Goal: Information Seeking & Learning: Learn about a topic

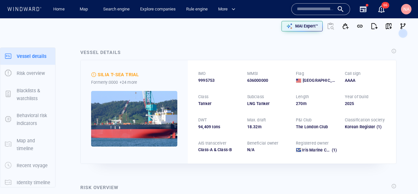
click at [208, 80] on span "9995753" at bounding box center [206, 80] width 16 height 6
click at [258, 80] on div "636000000" at bounding box center [267, 80] width 41 height 6
copy div "636000000"
click at [322, 9] on input "text" at bounding box center [315, 9] width 37 height 10
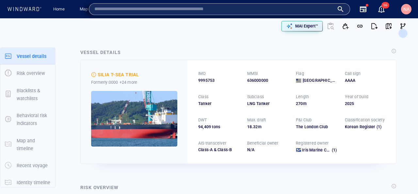
paste input "*********"
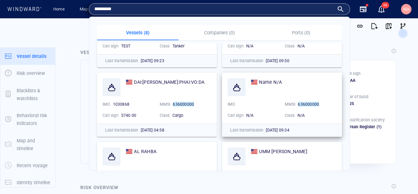
scroll to position [116, 0]
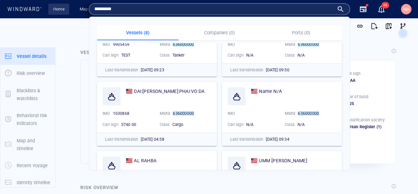
type input "*********"
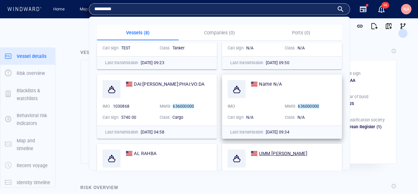
scroll to position [122, 0]
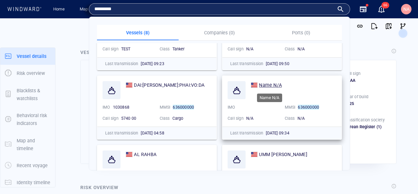
click at [272, 84] on span "Name N/A" at bounding box center [270, 84] width 23 height 5
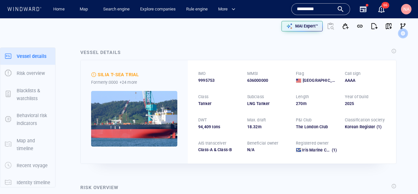
click at [322, 10] on input "*********" at bounding box center [315, 9] width 37 height 10
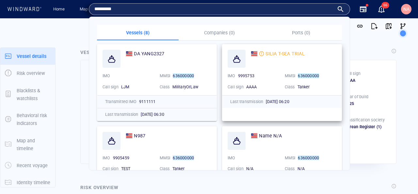
scroll to position [0, 0]
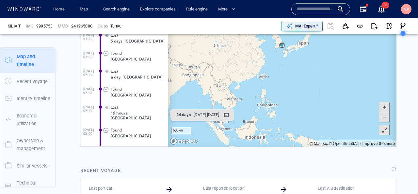
scroll to position [540, 0]
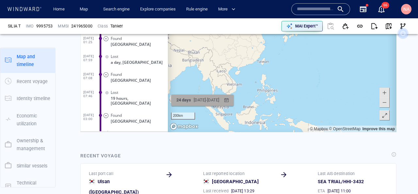
click at [206, 98] on div "[DATE] - [DATE]" at bounding box center [206, 100] width 28 height 10
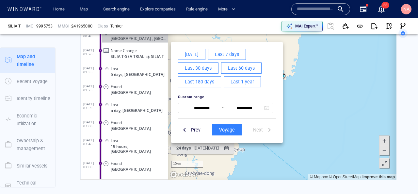
scroll to position [477, 0]
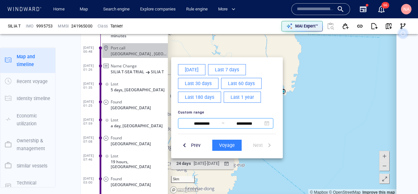
click at [199, 124] on input "**********" at bounding box center [202, 124] width 40 height 8
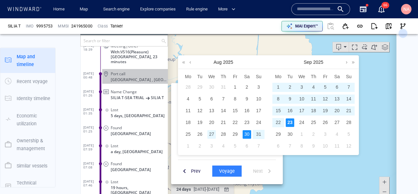
scroll to position [447, 0]
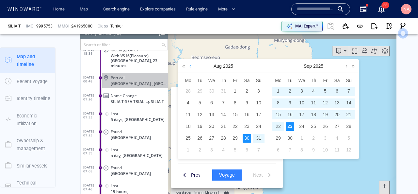
click at [191, 67] on link at bounding box center [190, 65] width 5 height 13
click at [213, 114] on div "16" at bounding box center [211, 114] width 8 height 8
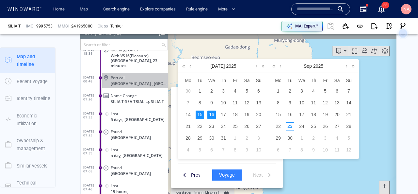
click at [204, 116] on div "15" at bounding box center [200, 114] width 8 height 8
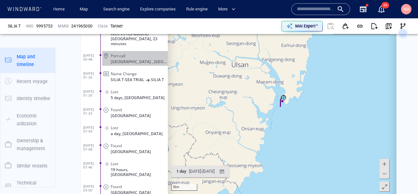
scroll to position [469, 0]
click at [206, 170] on div "[DATE] - [DATE]" at bounding box center [202, 171] width 28 height 10
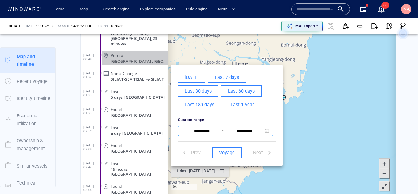
click at [201, 129] on input "**********" at bounding box center [202, 131] width 40 height 8
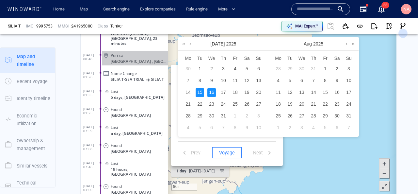
click at [198, 93] on div "15" at bounding box center [200, 92] width 8 height 8
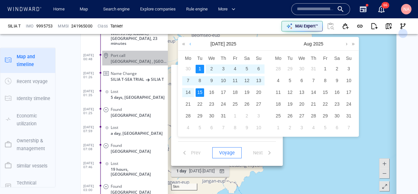
click at [189, 43] on link at bounding box center [190, 43] width 5 height 13
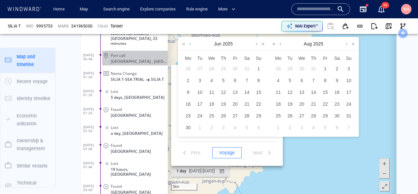
click at [189, 43] on link at bounding box center [190, 43] width 5 height 13
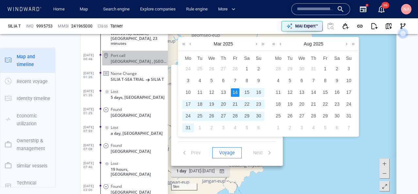
click at [234, 92] on div "14" at bounding box center [235, 92] width 8 height 8
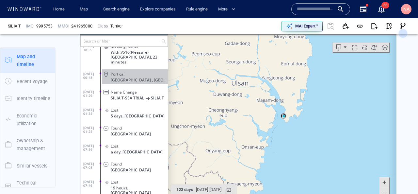
scroll to position [447, 0]
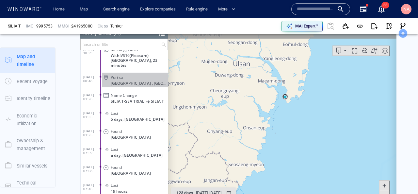
drag, startPoint x: 290, startPoint y: 169, endPoint x: 292, endPoint y: 123, distance: 45.8
click at [292, 123] on canvas "Map" at bounding box center [282, 123] width 229 height 203
drag, startPoint x: 292, startPoint y: 123, endPoint x: 325, endPoint y: 87, distance: 49.3
click at [325, 87] on canvas "Map" at bounding box center [282, 123] width 229 height 203
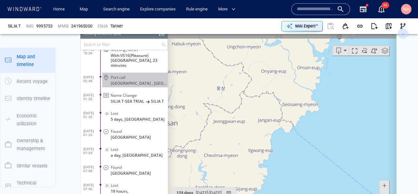
click at [355, 54] on span at bounding box center [355, 50] width 10 height 10
click at [354, 53] on span at bounding box center [355, 50] width 10 height 10
click at [403, 29] on circle at bounding box center [402, 33] width 9 height 9
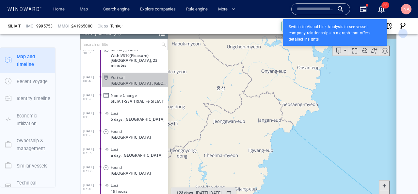
click at [408, 43] on div at bounding box center [209, 97] width 418 height 194
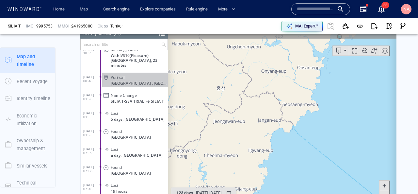
click at [354, 51] on span at bounding box center [355, 50] width 10 height 10
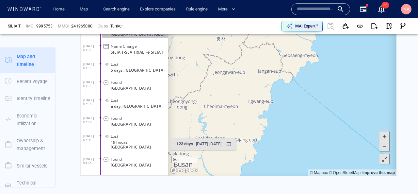
scroll to position [498, 0]
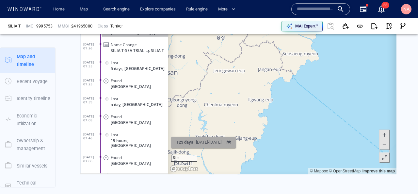
click at [219, 142] on div "[DATE] - [DATE]" at bounding box center [209, 142] width 28 height 10
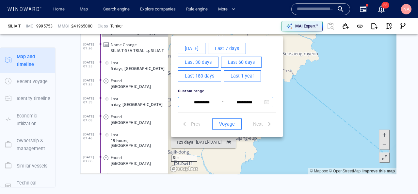
click at [203, 105] on input "**********" at bounding box center [202, 102] width 40 height 8
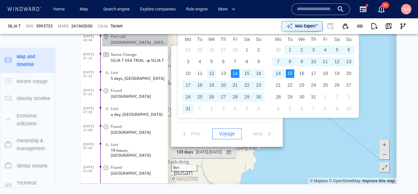
click at [213, 73] on div "12" at bounding box center [211, 73] width 8 height 8
click at [305, 74] on div "16" at bounding box center [302, 73] width 8 height 8
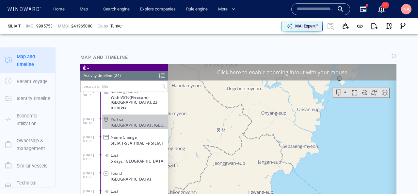
scroll to position [378, 0]
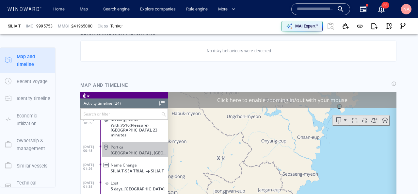
click at [293, 100] on div "Click here to enable zooming in/out with your mouse" at bounding box center [282, 99] width 229 height 16
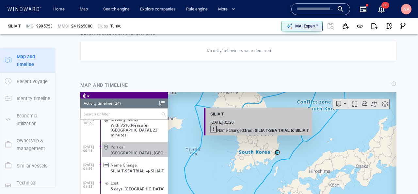
drag, startPoint x: 281, startPoint y: 157, endPoint x: 255, endPoint y: 139, distance: 30.8
click at [256, 139] on canvas "Map" at bounding box center [282, 192] width 229 height 203
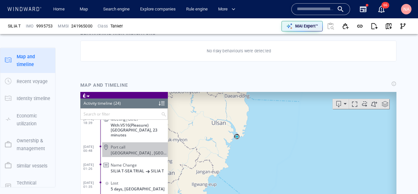
drag, startPoint x: 230, startPoint y: 135, endPoint x: 264, endPoint y: 149, distance: 37.0
click at [264, 149] on canvas "Map" at bounding box center [282, 192] width 229 height 203
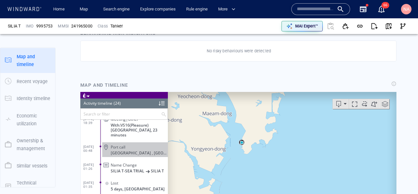
click at [355, 103] on span at bounding box center [355, 104] width 10 height 10
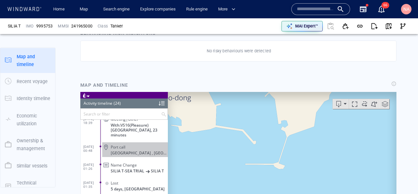
drag, startPoint x: 263, startPoint y: 144, endPoint x: 418, endPoint y: 174, distance: 157.7
click at [397, 174] on html "Loading vessel activities... Activity timeline (24) (Still Loading...) Search o…" at bounding box center [238, 192] width 316 height 203
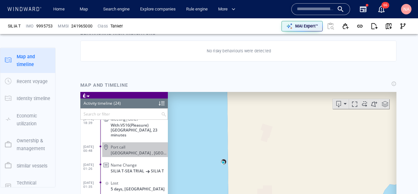
drag, startPoint x: 386, startPoint y: 156, endPoint x: 384, endPoint y: 145, distance: 11.3
click at [382, 144] on canvas "Map" at bounding box center [282, 192] width 229 height 203
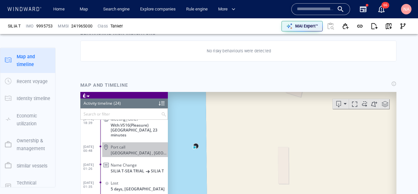
drag, startPoint x: 211, startPoint y: 155, endPoint x: 281, endPoint y: 154, distance: 69.2
click at [281, 155] on canvas "Map" at bounding box center [282, 192] width 229 height 203
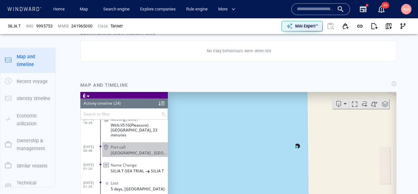
drag, startPoint x: 278, startPoint y: 144, endPoint x: 261, endPoint y: 143, distance: 16.3
click at [261, 144] on canvas "Map" at bounding box center [282, 192] width 229 height 203
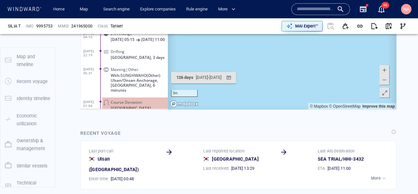
scroll to position [598, 0]
